Goal: Task Accomplishment & Management: Complete application form

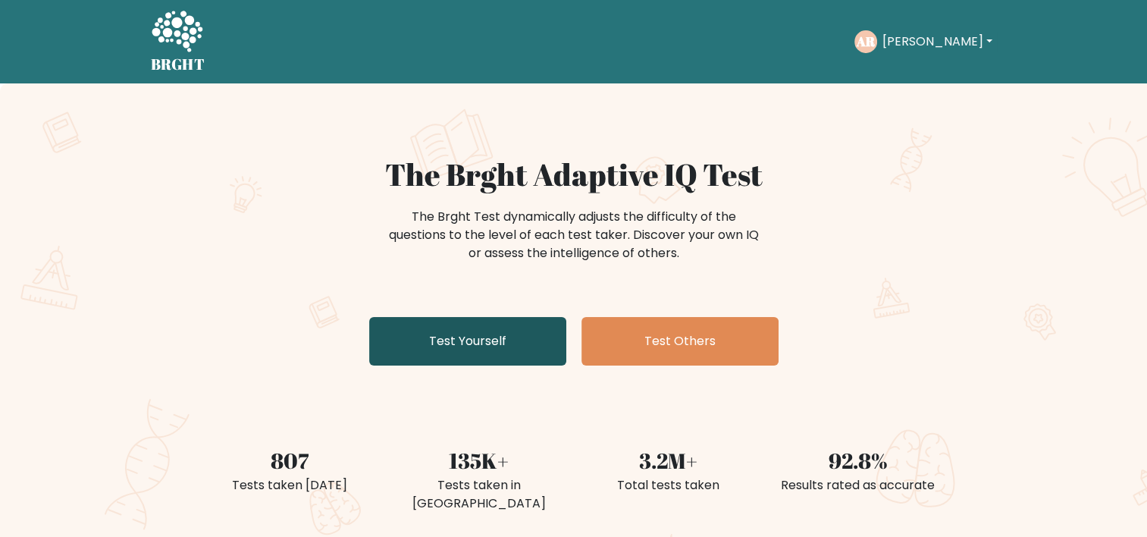
click at [499, 337] on link "Test Yourself" at bounding box center [467, 341] width 197 height 49
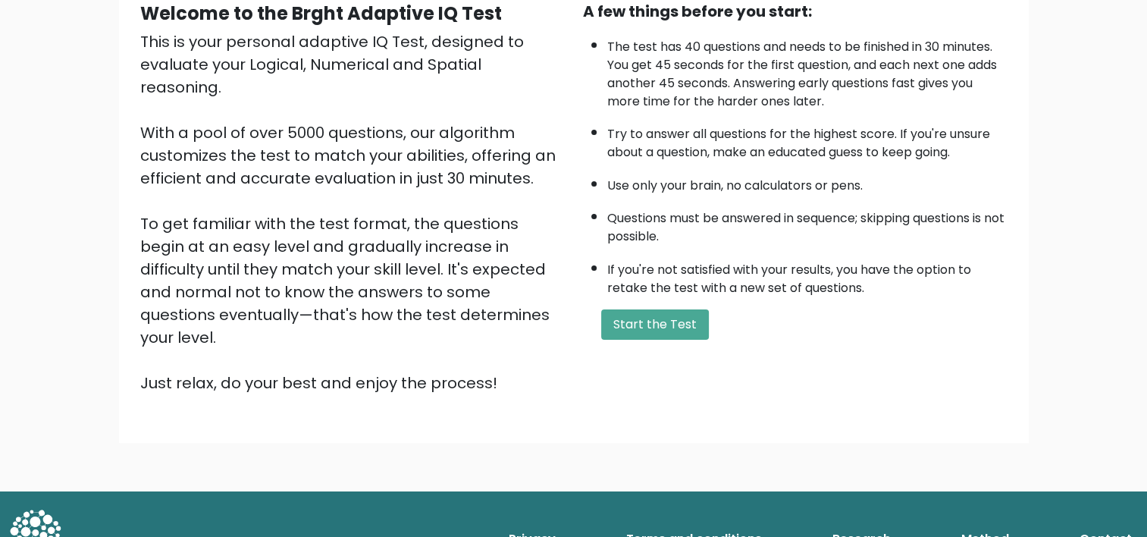
scroll to position [155, 0]
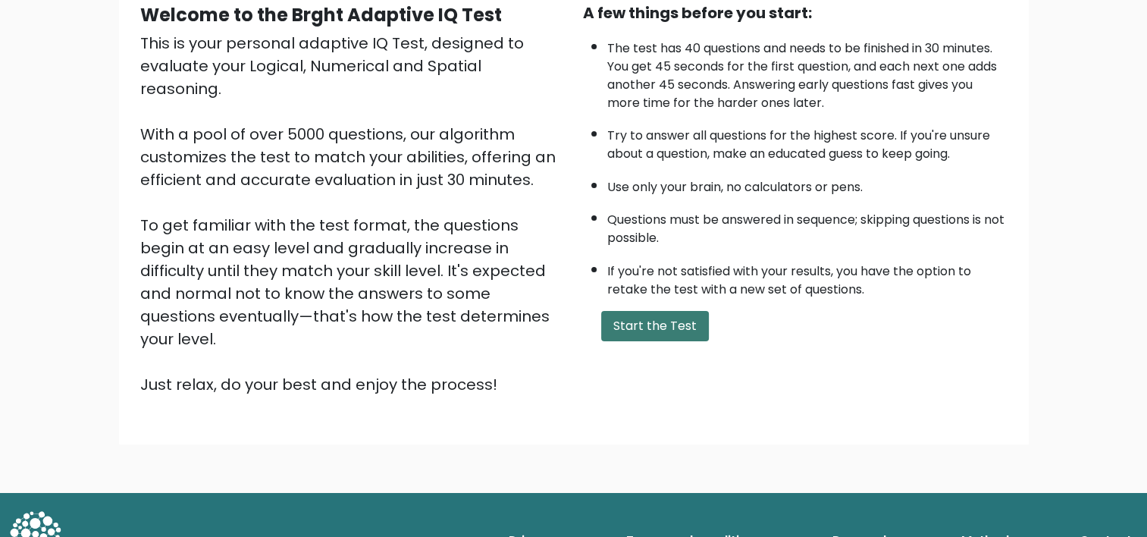
click at [656, 323] on button "Start the Test" at bounding box center [655, 326] width 108 height 30
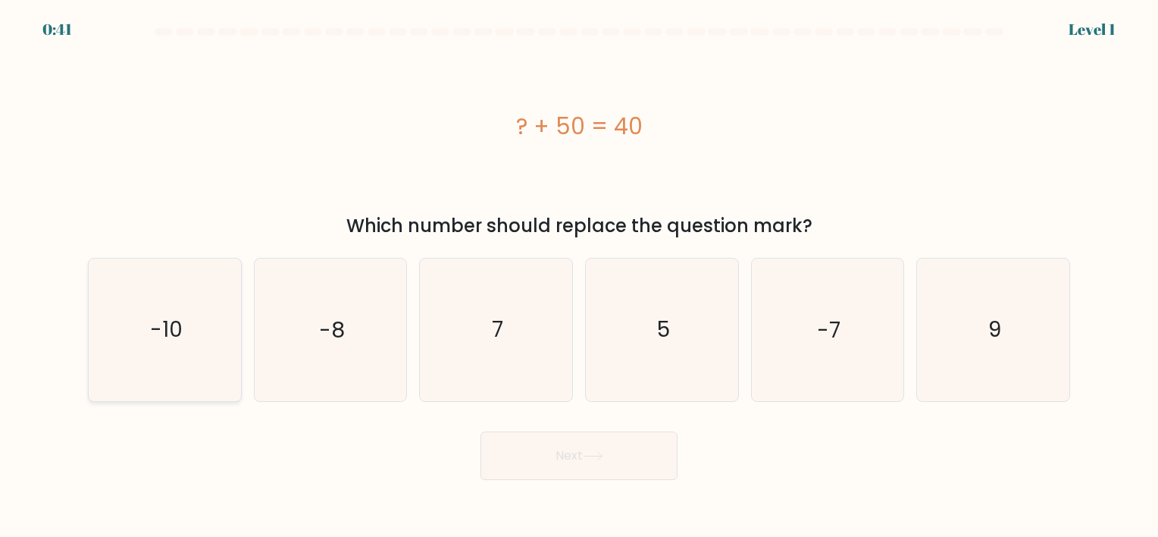
click at [206, 365] on icon "-10" at bounding box center [165, 329] width 142 height 142
click at [579, 276] on input "a. -10" at bounding box center [579, 272] width 1 height 8
radio input "true"
click at [521, 449] on button "Next" at bounding box center [579, 455] width 197 height 49
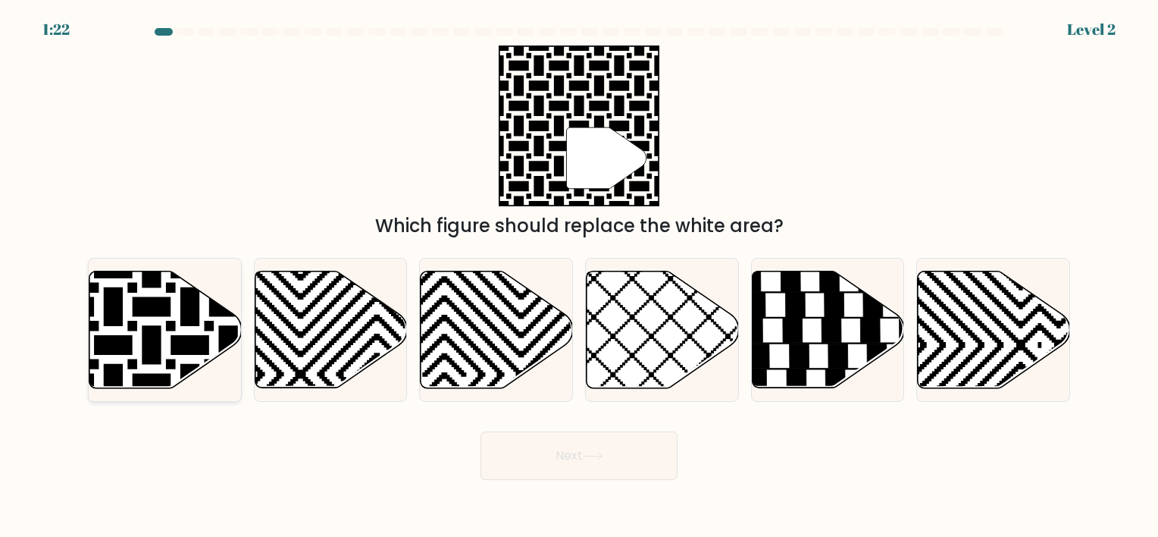
click at [202, 337] on icon at bounding box center [113, 267] width 307 height 307
click at [579, 276] on input "a." at bounding box center [579, 272] width 1 height 8
radio input "true"
click at [545, 450] on button "Next" at bounding box center [579, 455] width 197 height 49
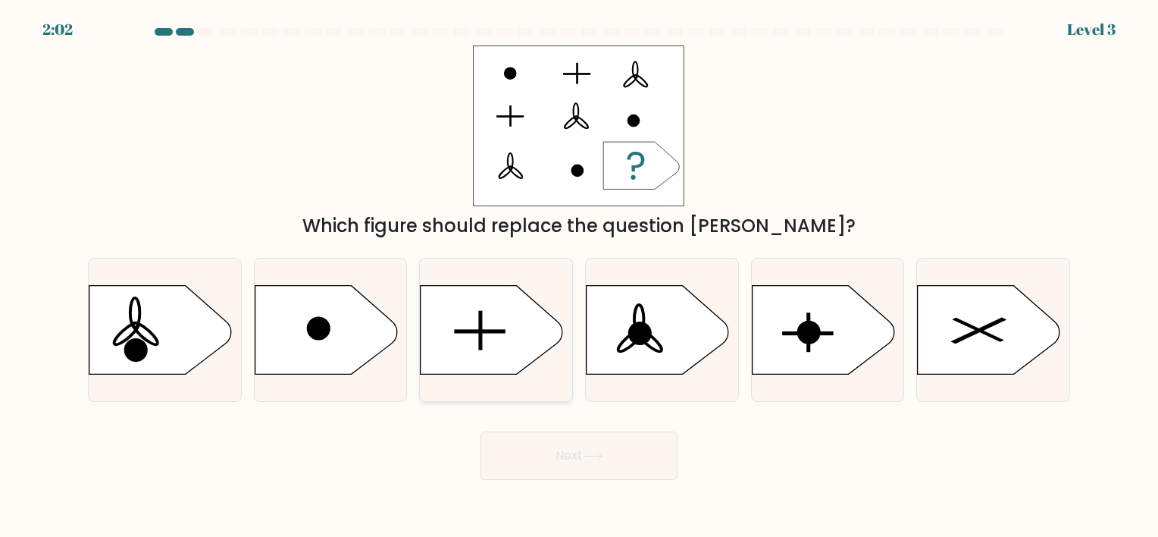
click at [490, 370] on icon at bounding box center [492, 329] width 142 height 89
click at [579, 276] on input "c." at bounding box center [579, 272] width 1 height 8
radio input "true"
click at [555, 458] on button "Next" at bounding box center [579, 455] width 197 height 49
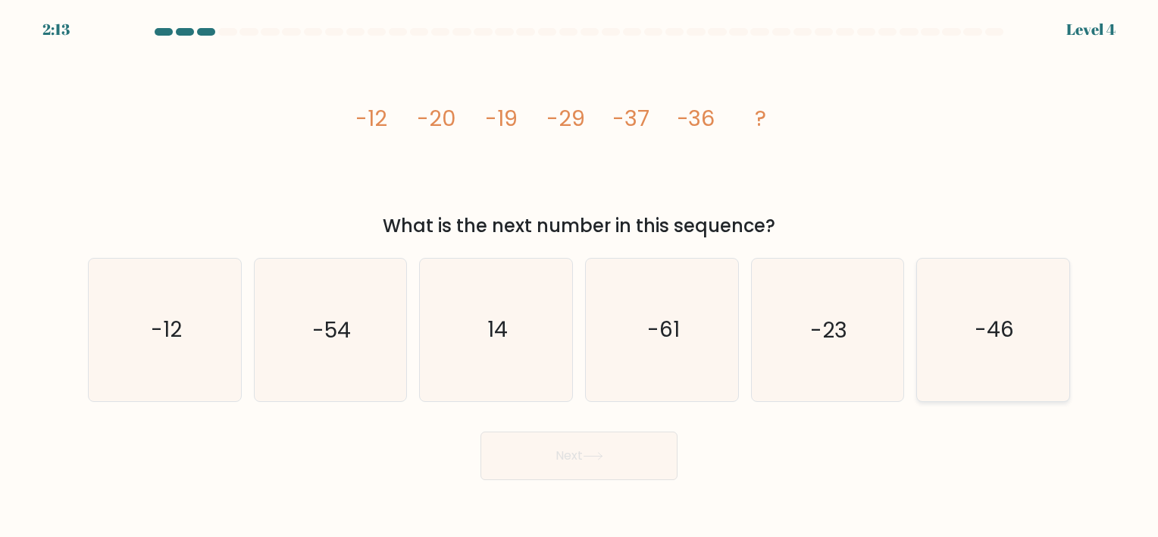
click at [962, 355] on icon "-46" at bounding box center [993, 329] width 142 height 142
click at [580, 276] on input "f. -46" at bounding box center [579, 272] width 1 height 8
radio input "true"
click at [608, 457] on button "Next" at bounding box center [579, 455] width 197 height 49
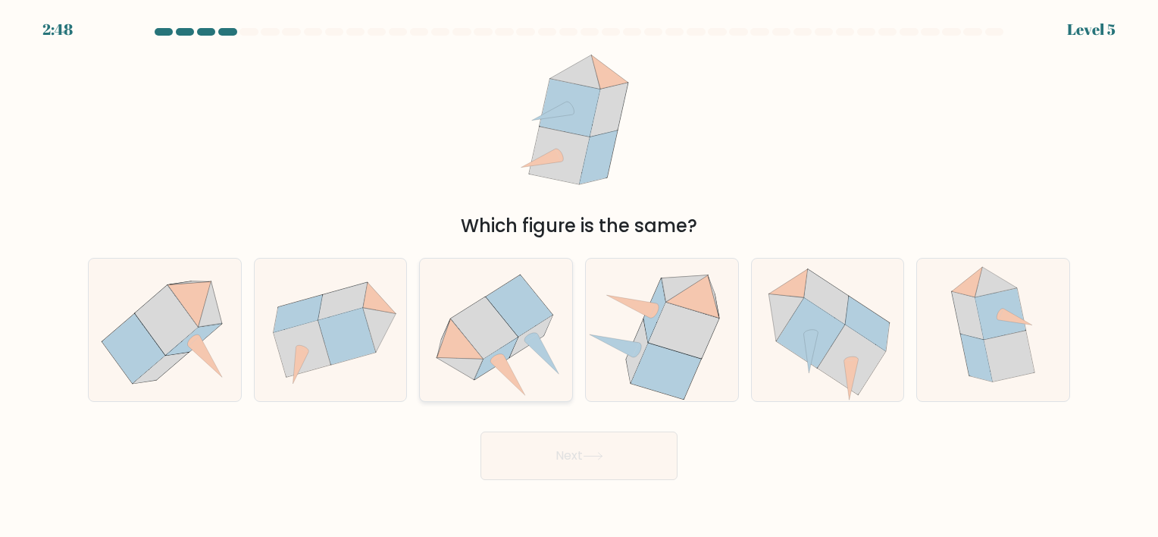
click at [471, 375] on icon at bounding box center [460, 369] width 47 height 22
click at [579, 276] on input "c." at bounding box center [579, 272] width 1 height 8
radio input "true"
click at [533, 458] on button "Next" at bounding box center [579, 455] width 197 height 49
